Goal: Communication & Community: Answer question/provide support

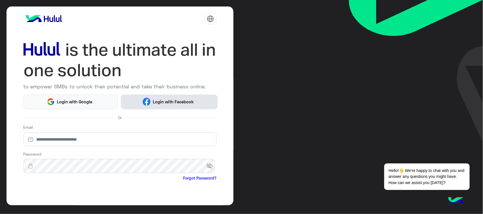
click at [151, 99] on span "Login with Facebook" at bounding box center [173, 102] width 45 height 7
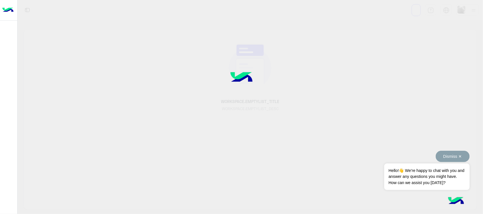
click at [456, 157] on button "Dismiss ✕" at bounding box center [453, 156] width 34 height 11
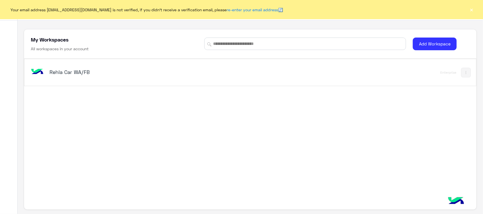
click at [472, 9] on button "×" at bounding box center [472, 10] width 6 height 6
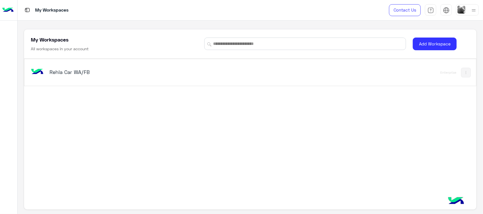
click at [47, 77] on div "Rehla Car WA/FB" at bounding box center [162, 73] width 265 height 16
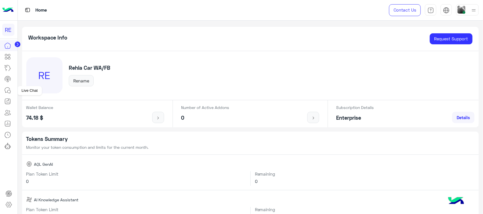
click at [10, 91] on icon at bounding box center [7, 90] width 7 height 7
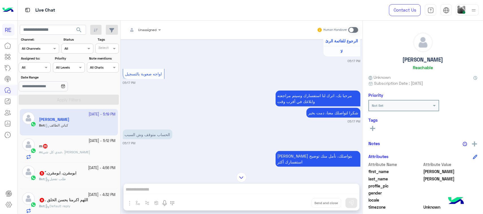
scroll to position [280, 0]
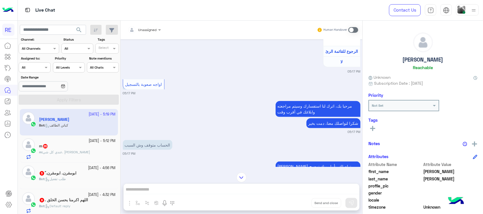
click at [91, 147] on div "m 35" at bounding box center [77, 147] width 77 height 6
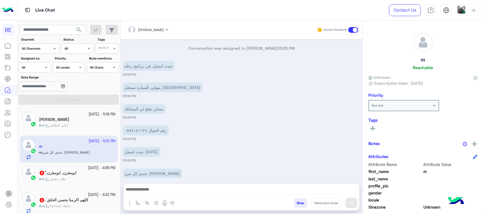
scroll to position [429, 0]
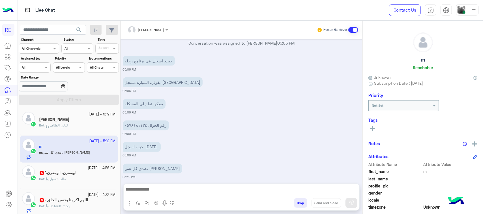
click at [88, 176] on div "ابومقرن. ابومقرن. ً 5" at bounding box center [77, 174] width 77 height 6
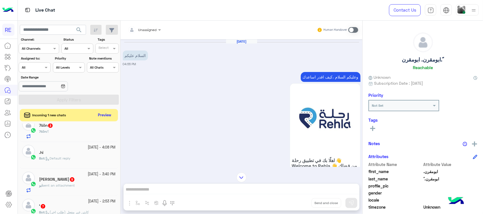
scroll to position [106, 0]
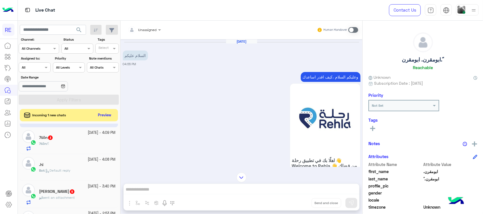
click at [79, 168] on div ".hi" at bounding box center [77, 166] width 77 height 6
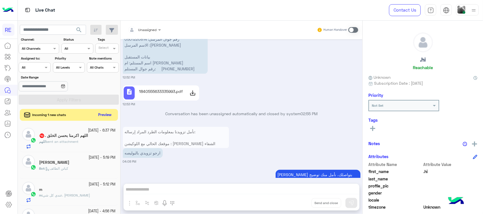
click at [108, 114] on button "Preview" at bounding box center [105, 115] width 18 height 8
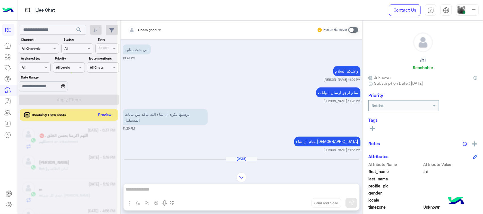
scroll to position [398, 0]
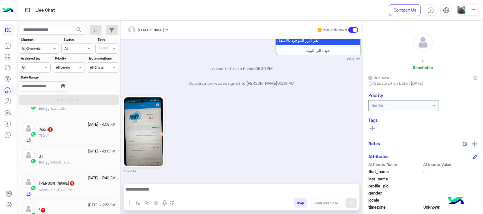
scroll to position [141, 0]
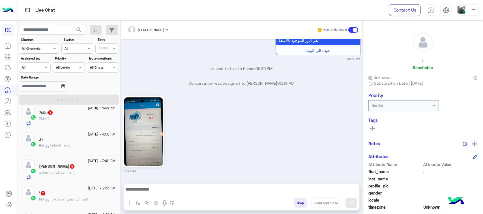
click at [65, 140] on div ".hi" at bounding box center [77, 141] width 77 height 6
